Goal: Task Accomplishment & Management: Manage account settings

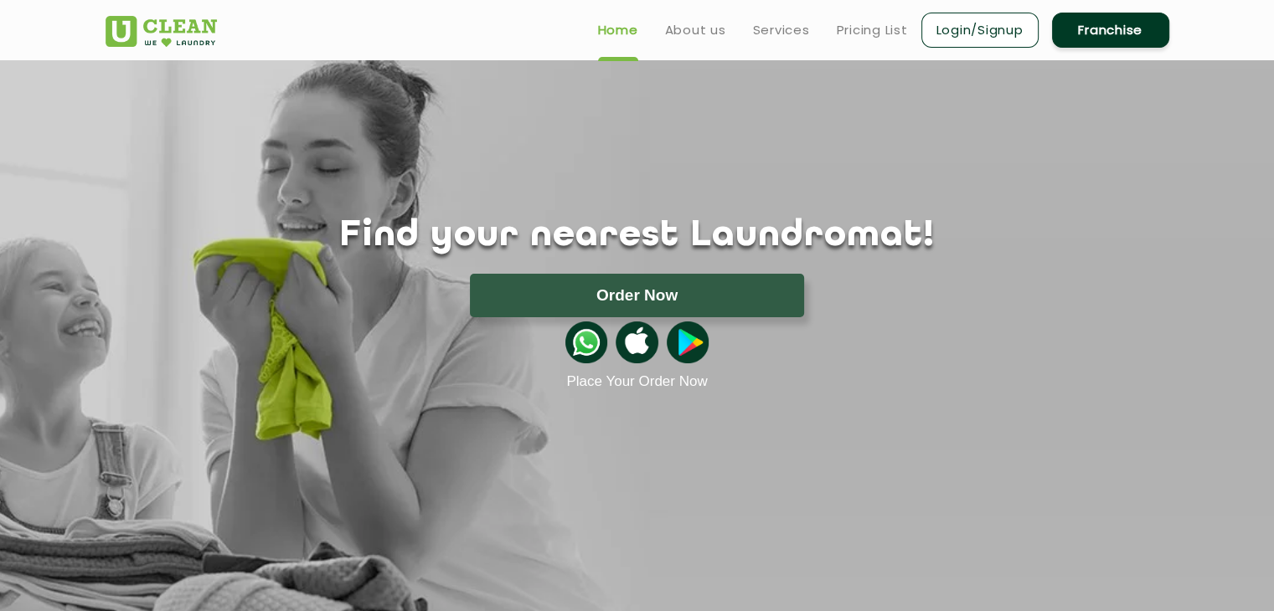
click at [979, 24] on link "Login/Signup" at bounding box center [979, 30] width 117 height 35
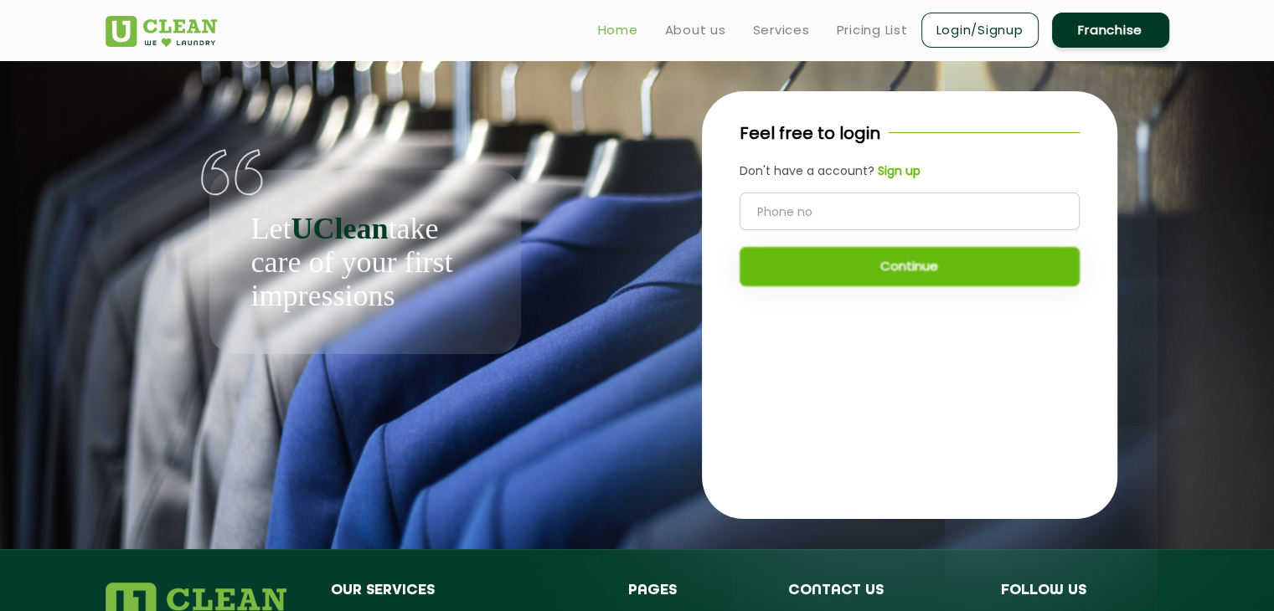
click at [633, 28] on link "Home" at bounding box center [618, 30] width 40 height 20
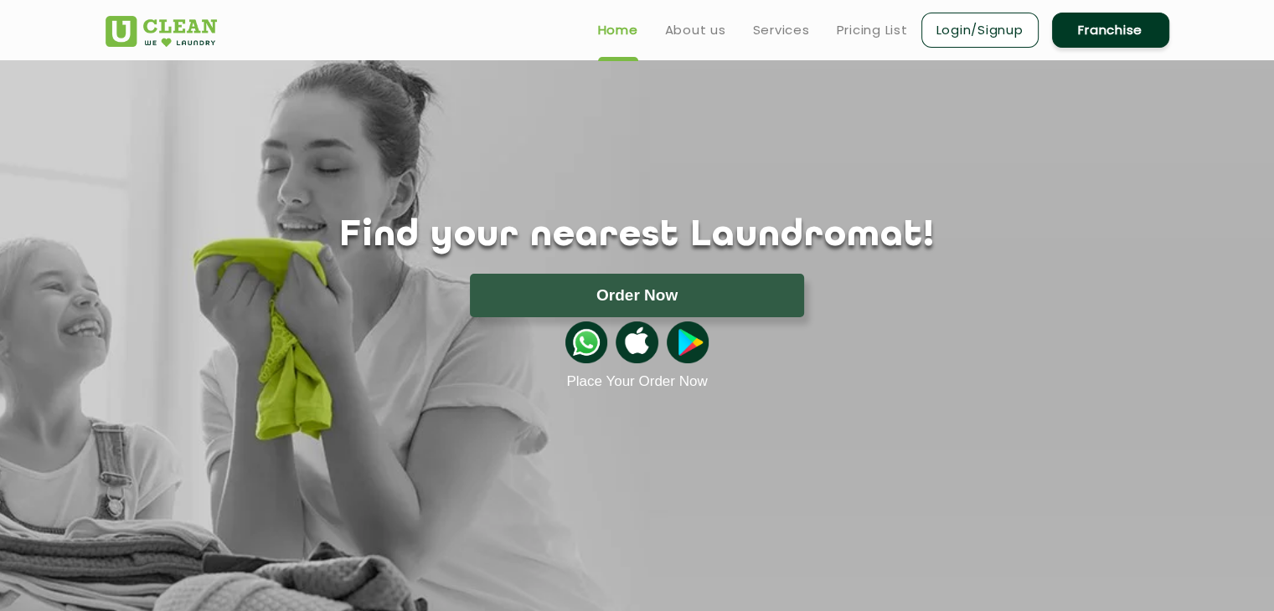
click at [973, 24] on link "Login/Signup" at bounding box center [979, 30] width 117 height 35
